Goal: Information Seeking & Learning: Learn about a topic

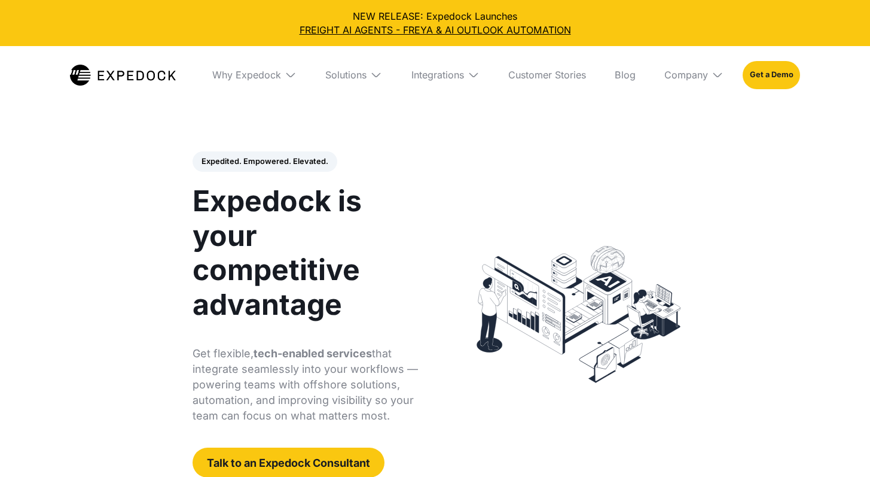
select select
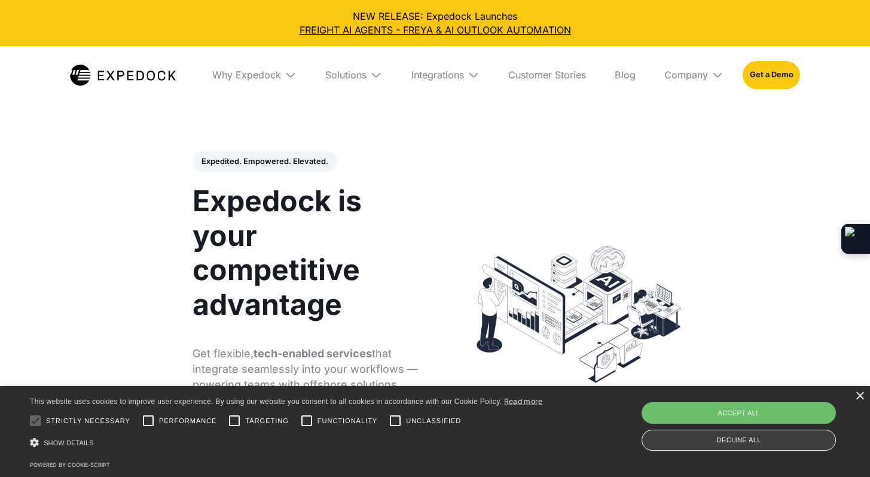
click at [750, 444] on div "Decline all" at bounding box center [739, 439] width 194 height 21
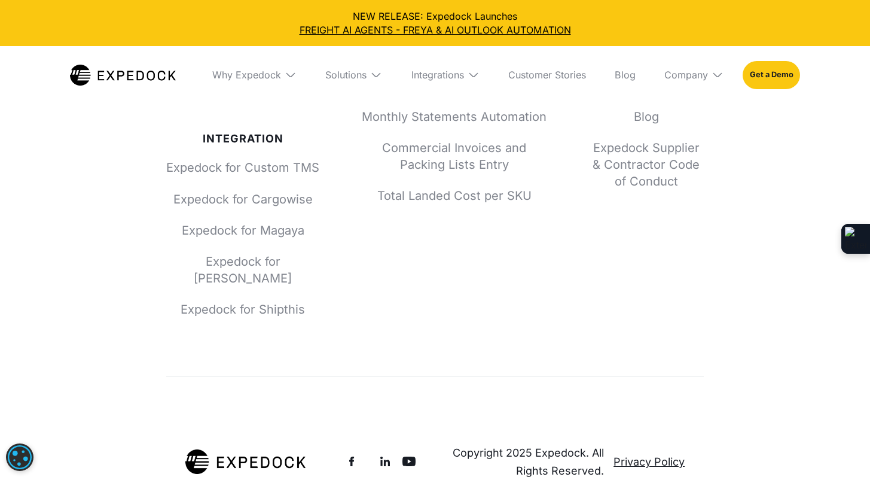
scroll to position [4618, 0]
click at [398, 453] on img at bounding box center [399, 460] width 14 height 14
click at [636, 452] on link "Privacy Policy" at bounding box center [649, 461] width 71 height 18
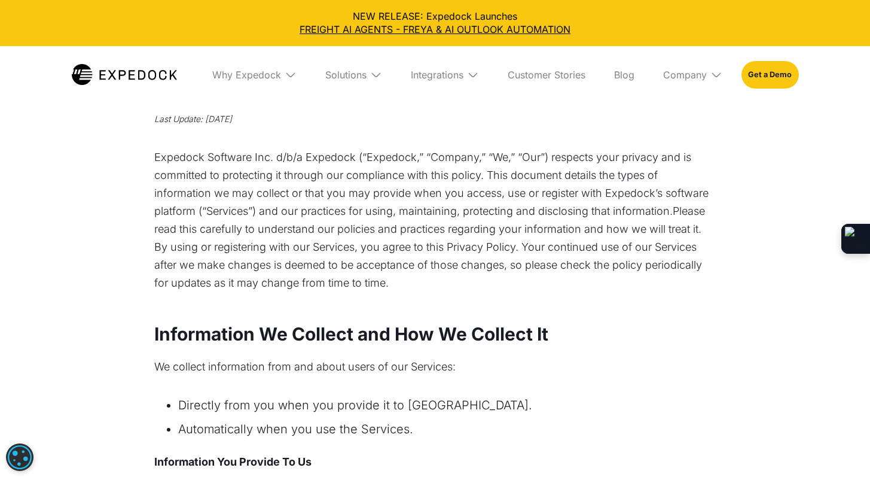
select select
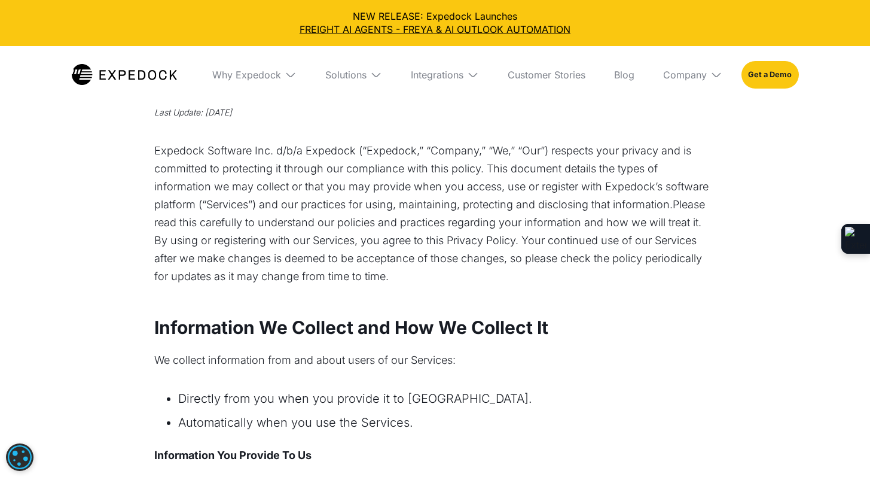
scroll to position [9, 0]
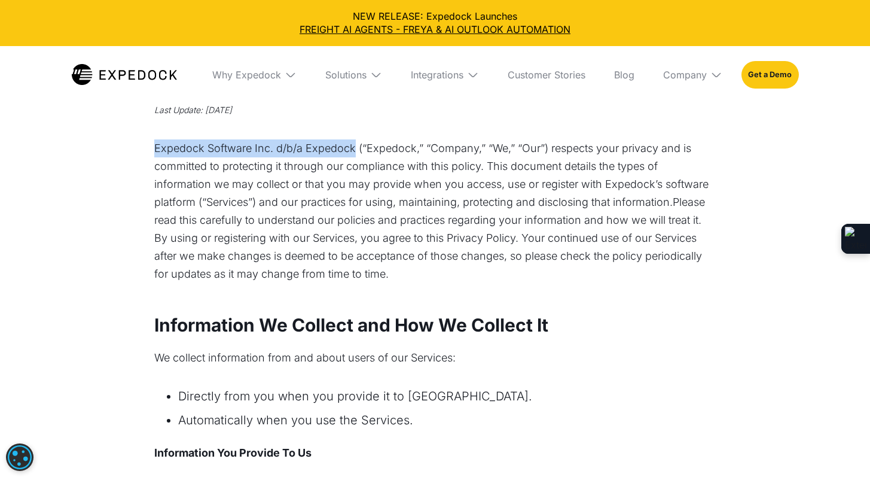
drag, startPoint x: 144, startPoint y: 147, endPoint x: 355, endPoint y: 149, distance: 211.1
copy p "Expedock Software Inc. d/b/a Expedock"
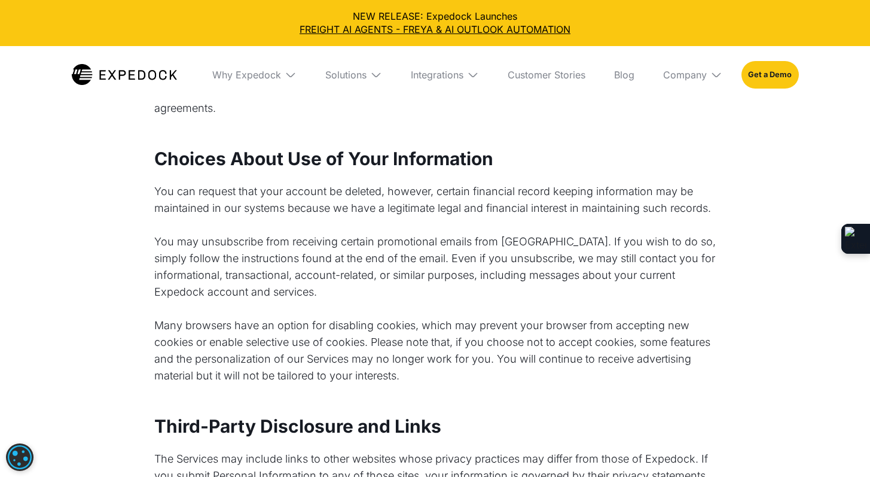
scroll to position [4276, 0]
